Goal: Navigation & Orientation: Find specific page/section

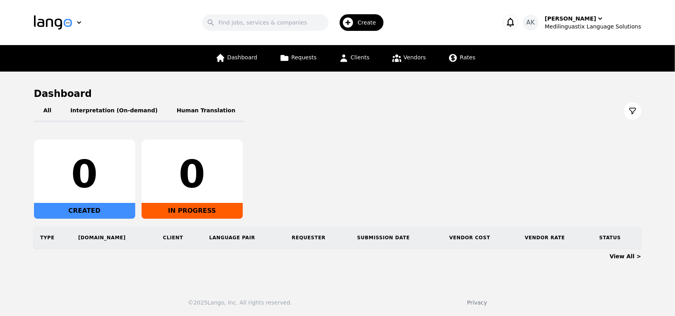
click at [516, 22] on icon "button" at bounding box center [510, 22] width 11 height 11
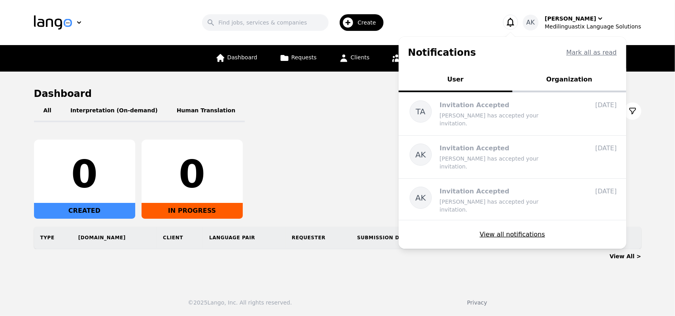
click at [577, 79] on button "Organization" at bounding box center [570, 80] width 114 height 24
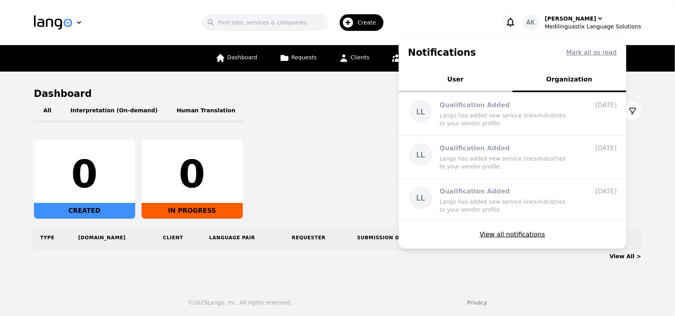
click at [472, 78] on button "User" at bounding box center [456, 80] width 114 height 24
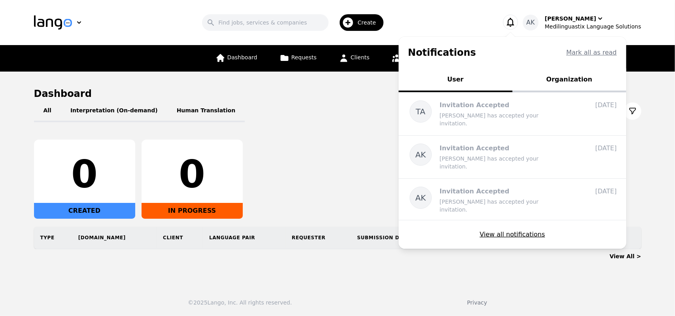
click at [276, 109] on div "All Interpretation (On-demand) Human Translation" at bounding box center [338, 111] width 608 height 22
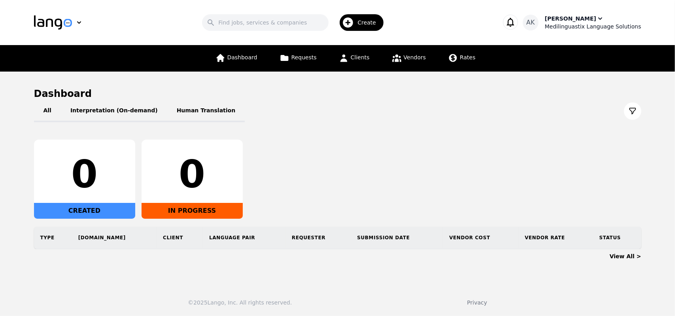
click at [613, 25] on div "Medilinguastix Language Solutions" at bounding box center [593, 27] width 97 height 8
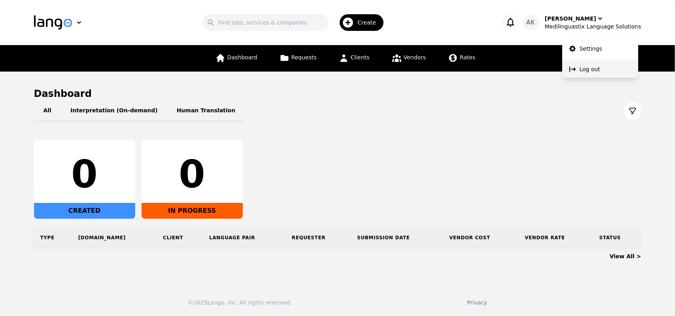
click at [575, 72] on icon at bounding box center [573, 69] width 8 height 8
